Goal: Task Accomplishment & Management: Manage account settings

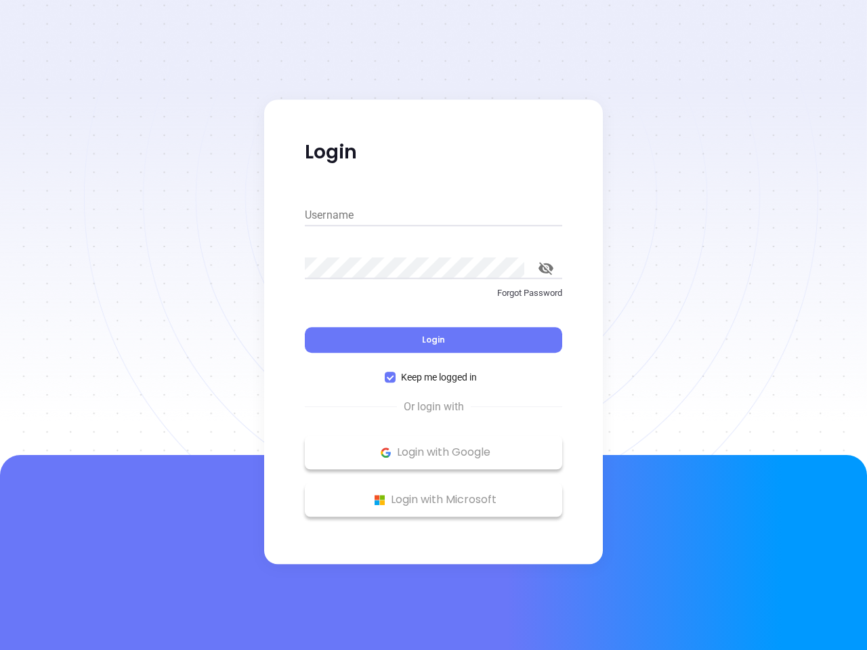
click at [433, 325] on div "Login" at bounding box center [433, 332] width 257 height 42
click at [433, 215] on input "Username" at bounding box center [433, 215] width 257 height 22
click at [546, 268] on icon "toggle password visibility" at bounding box center [545, 268] width 15 height 13
click at [433, 340] on span "Login" at bounding box center [433, 340] width 23 height 12
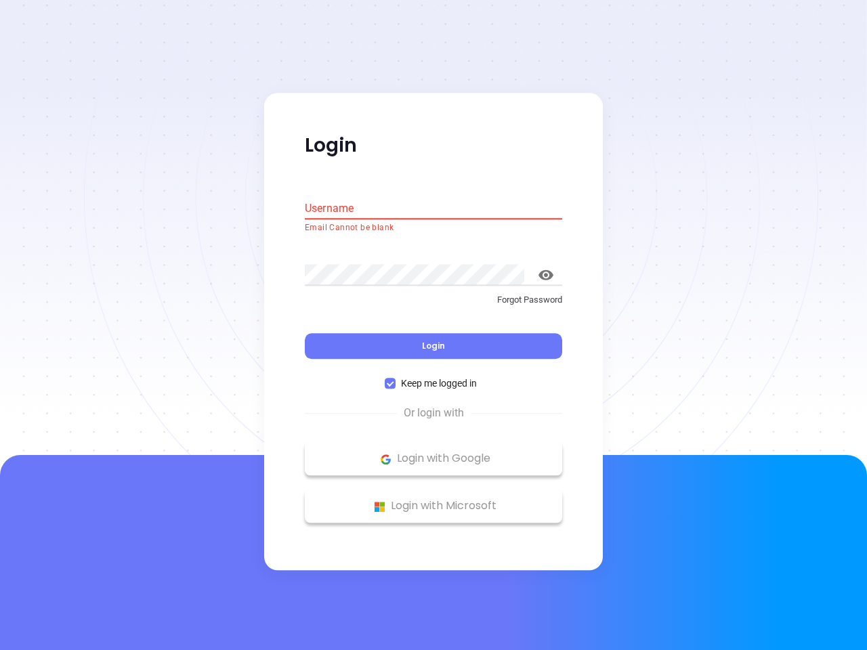
click at [433, 377] on span "Keep me logged in" at bounding box center [438, 383] width 87 height 15
click at [395, 378] on input "Keep me logged in" at bounding box center [390, 383] width 11 height 11
checkbox input "false"
click at [433, 452] on p "Login with Google" at bounding box center [433, 459] width 244 height 20
click at [433, 500] on p "Login with Microsoft" at bounding box center [433, 506] width 244 height 20
